Goal: Information Seeking & Learning: Find contact information

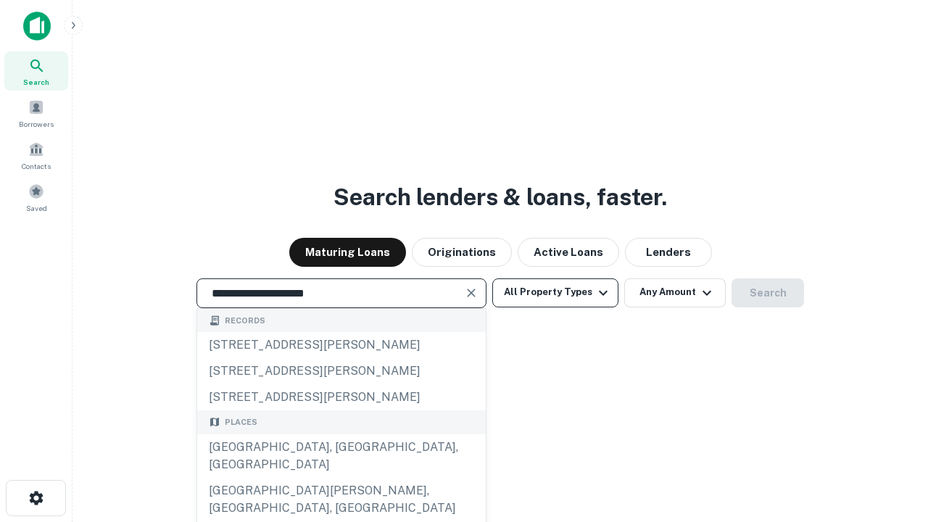
type input "**********"
click at [555, 292] on button "All Property Types" at bounding box center [555, 292] width 126 height 29
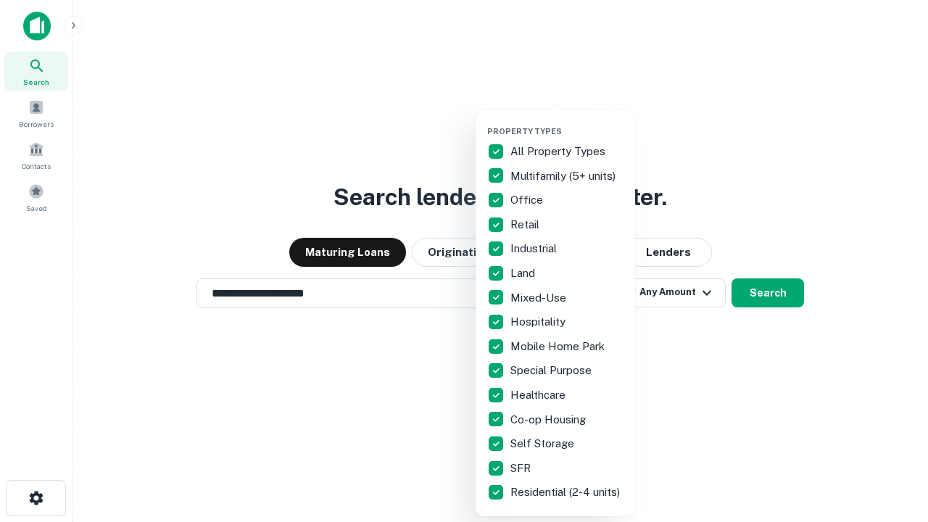
click at [567, 122] on button "button" at bounding box center [567, 122] width 160 height 1
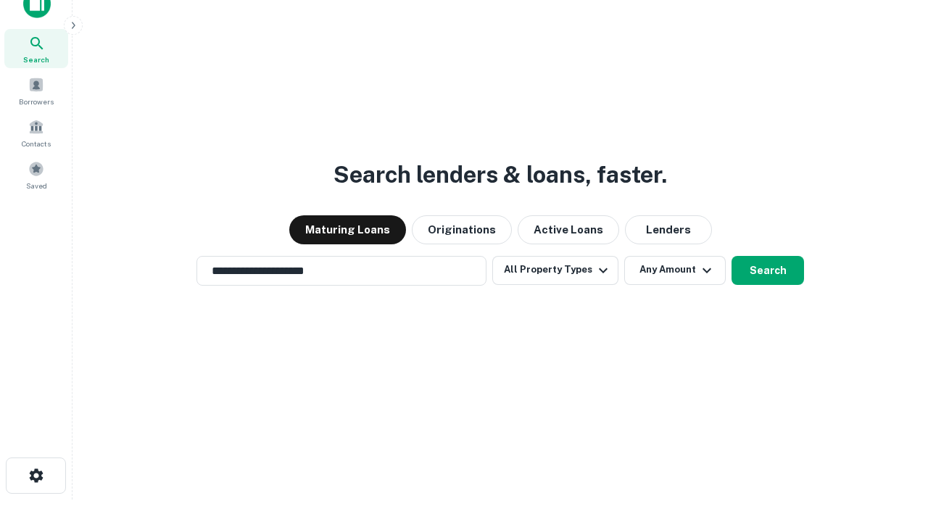
scroll to position [9, 175]
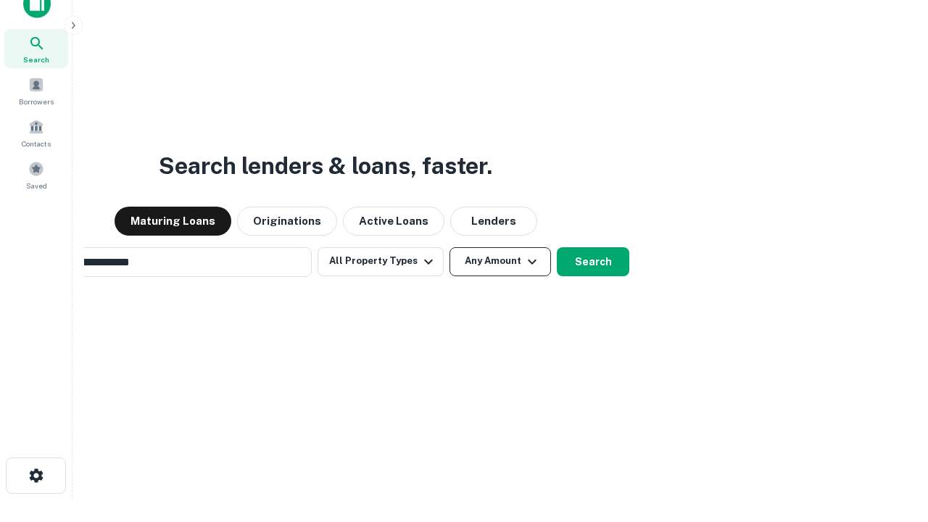
click at [450, 247] on button "Any Amount" at bounding box center [501, 261] width 102 height 29
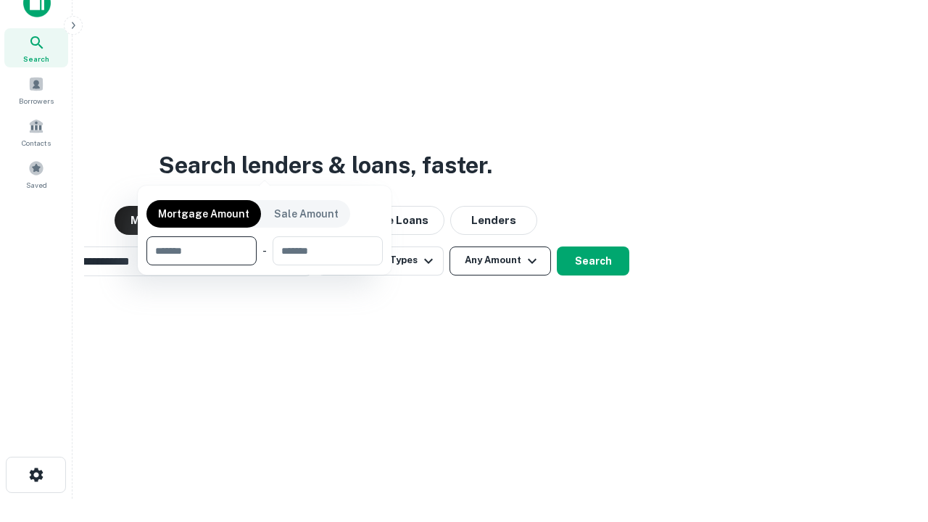
scroll to position [104, 410]
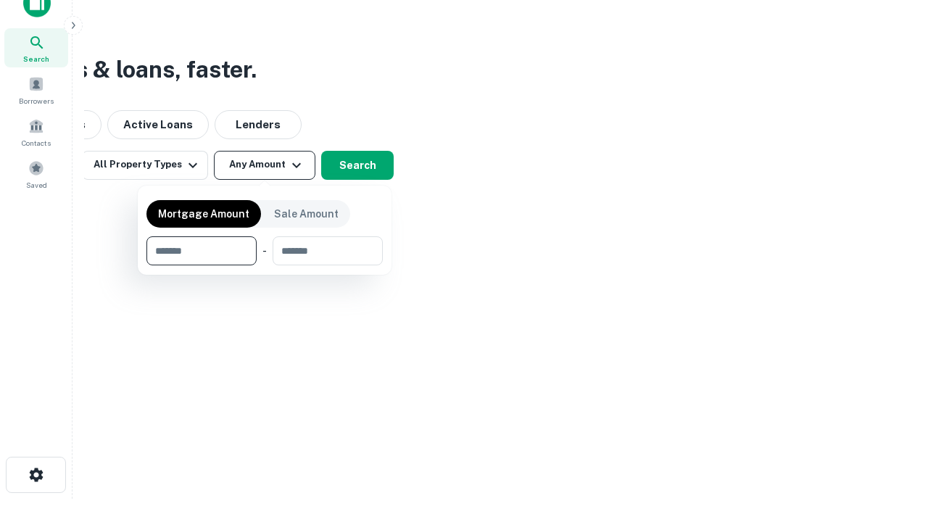
type input "*******"
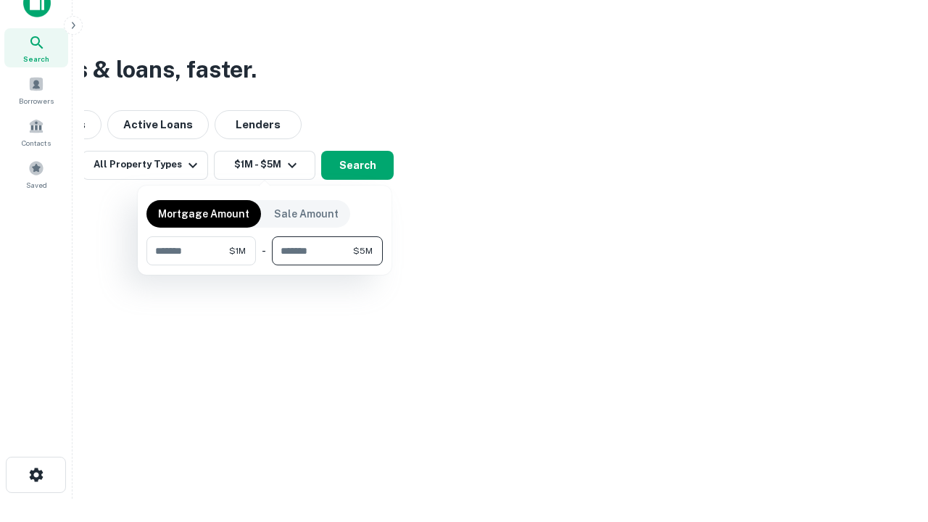
type input "*******"
click at [265, 265] on button "button" at bounding box center [264, 265] width 236 height 1
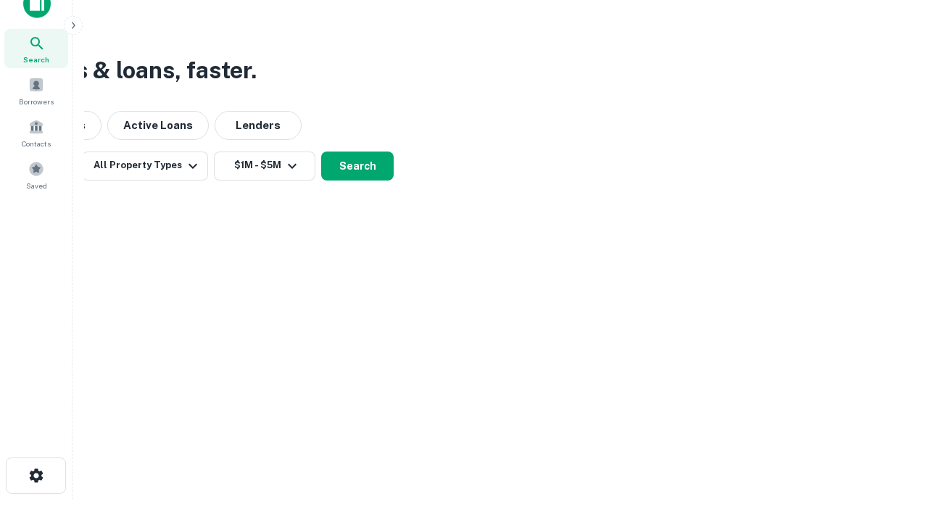
scroll to position [9, 268]
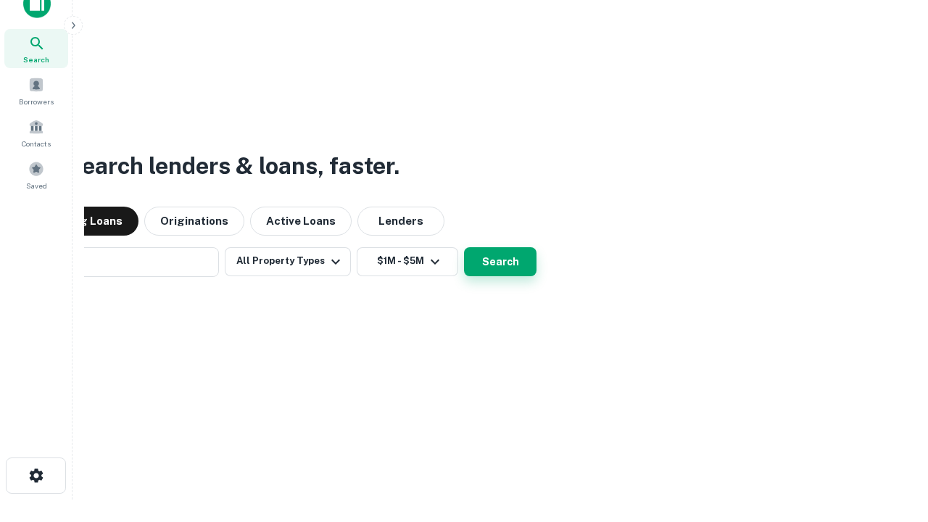
click at [464, 247] on button "Search" at bounding box center [500, 261] width 73 height 29
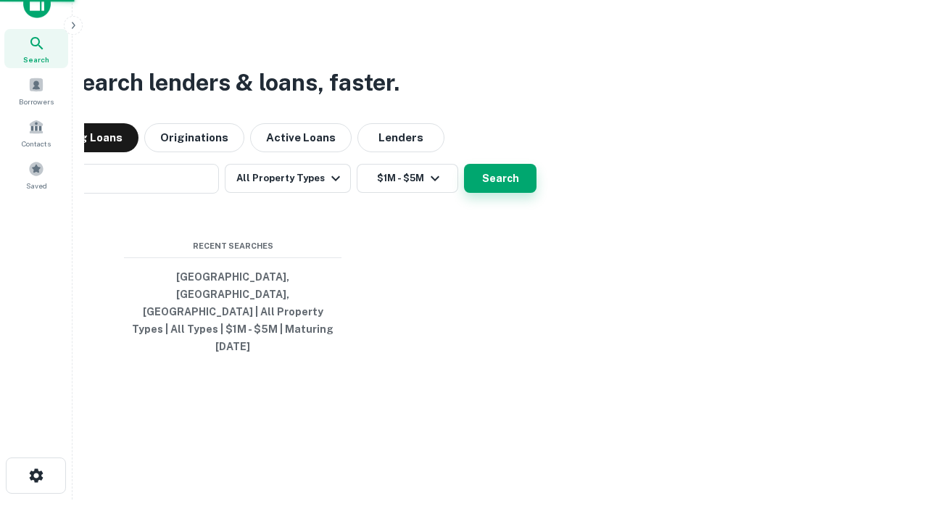
scroll to position [38, 410]
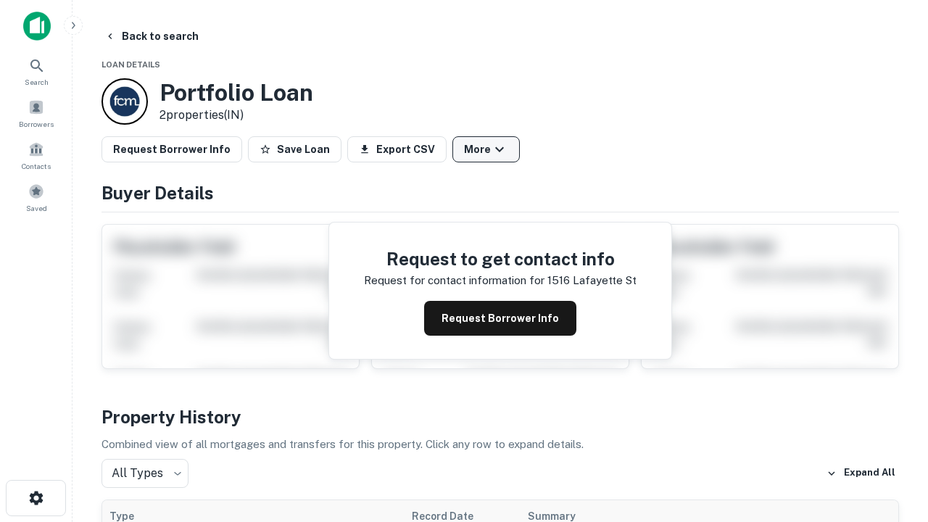
click at [486, 149] on button "More" at bounding box center [486, 149] width 67 height 26
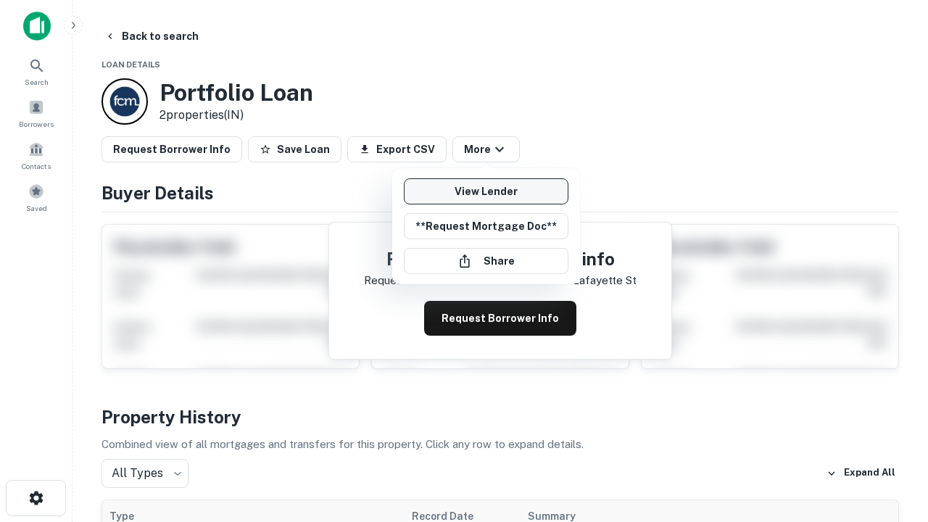
click at [486, 191] on link "View Lender" at bounding box center [486, 191] width 165 height 26
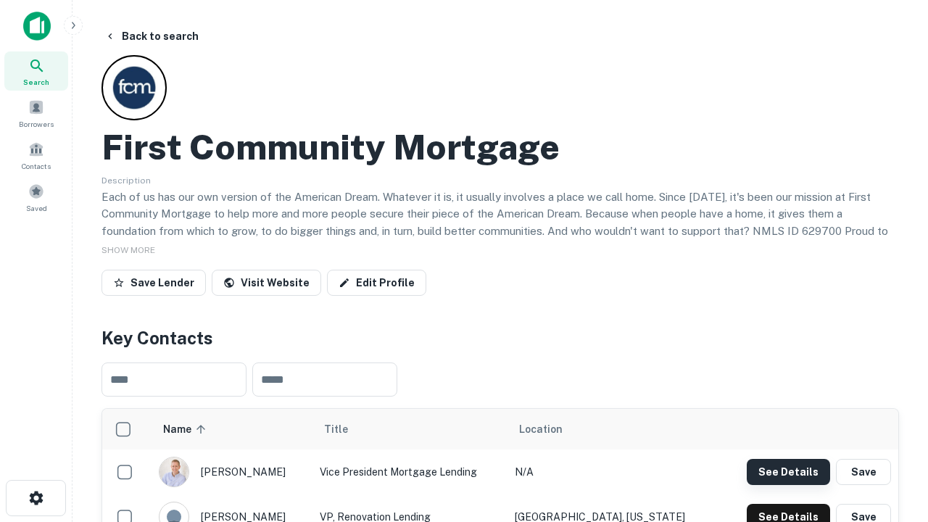
click at [788, 471] on button "See Details" at bounding box center [788, 472] width 83 height 26
click at [36, 498] on icon "button" at bounding box center [36, 497] width 17 height 17
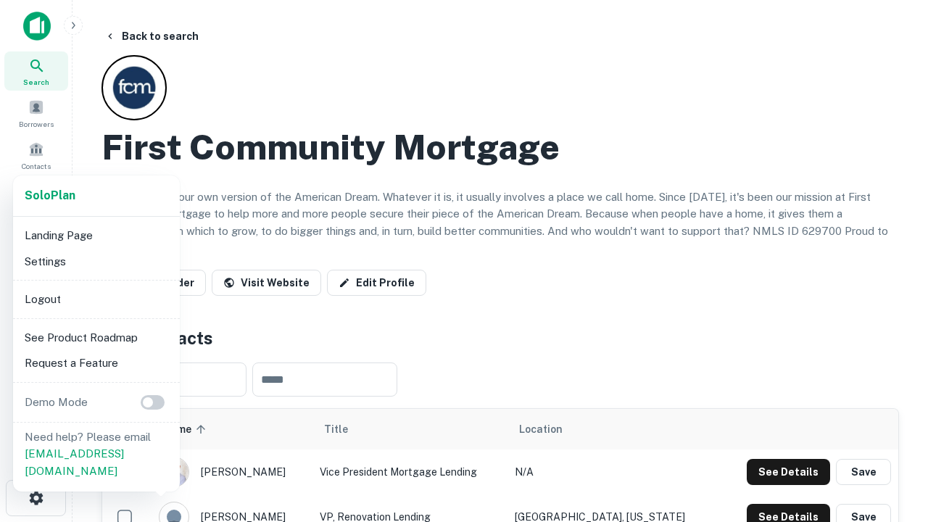
click at [96, 299] on li "Logout" at bounding box center [96, 299] width 155 height 26
